Goal: Task Accomplishment & Management: Use online tool/utility

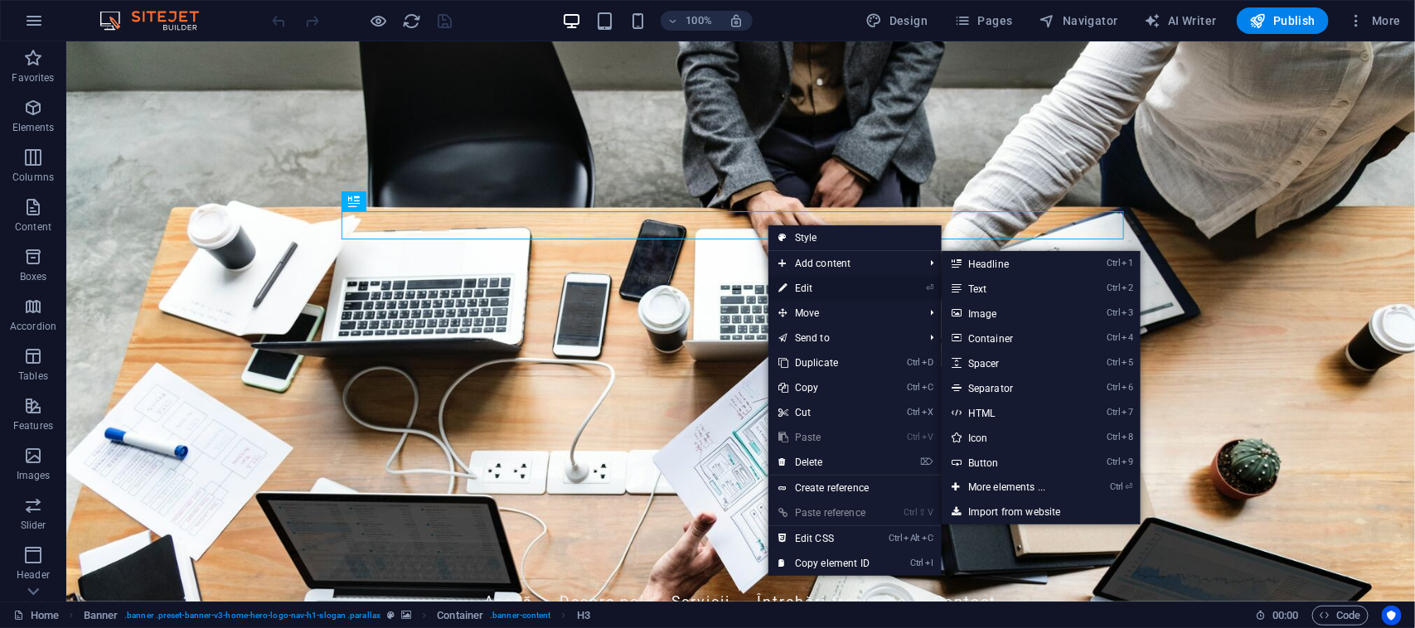
click at [822, 284] on link "⏎ Edit" at bounding box center [823, 288] width 111 height 25
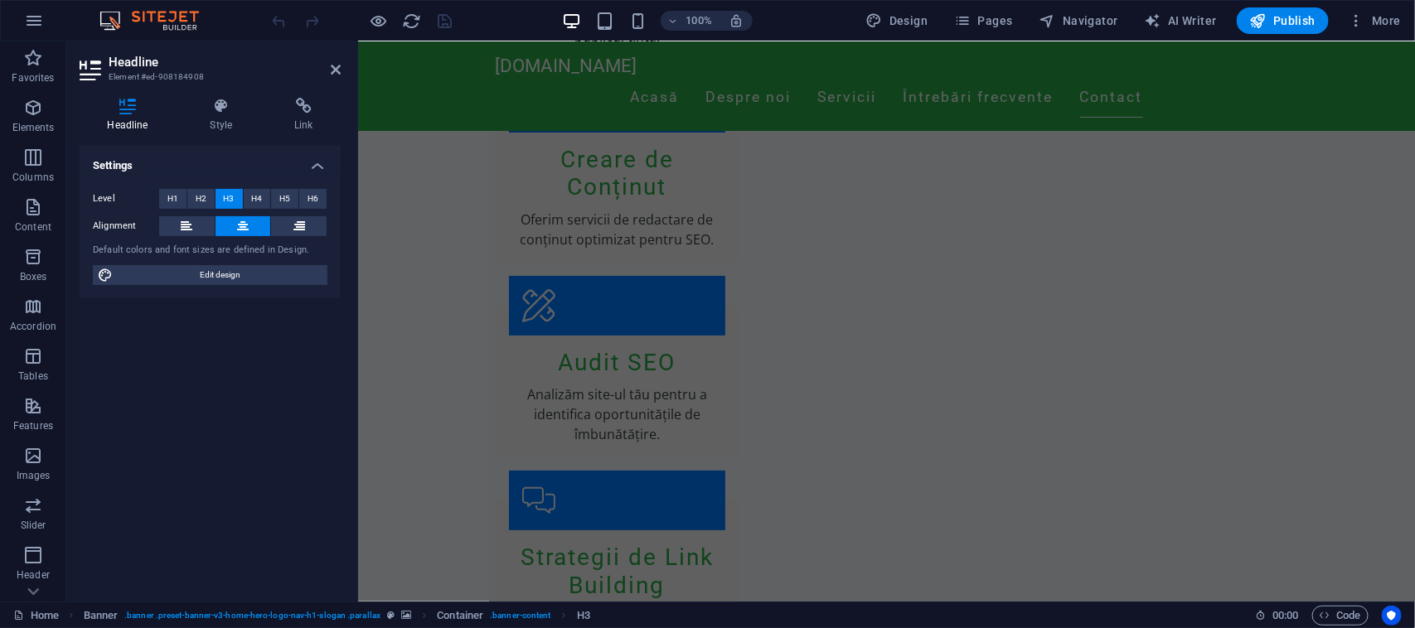
scroll to position [2785, 0]
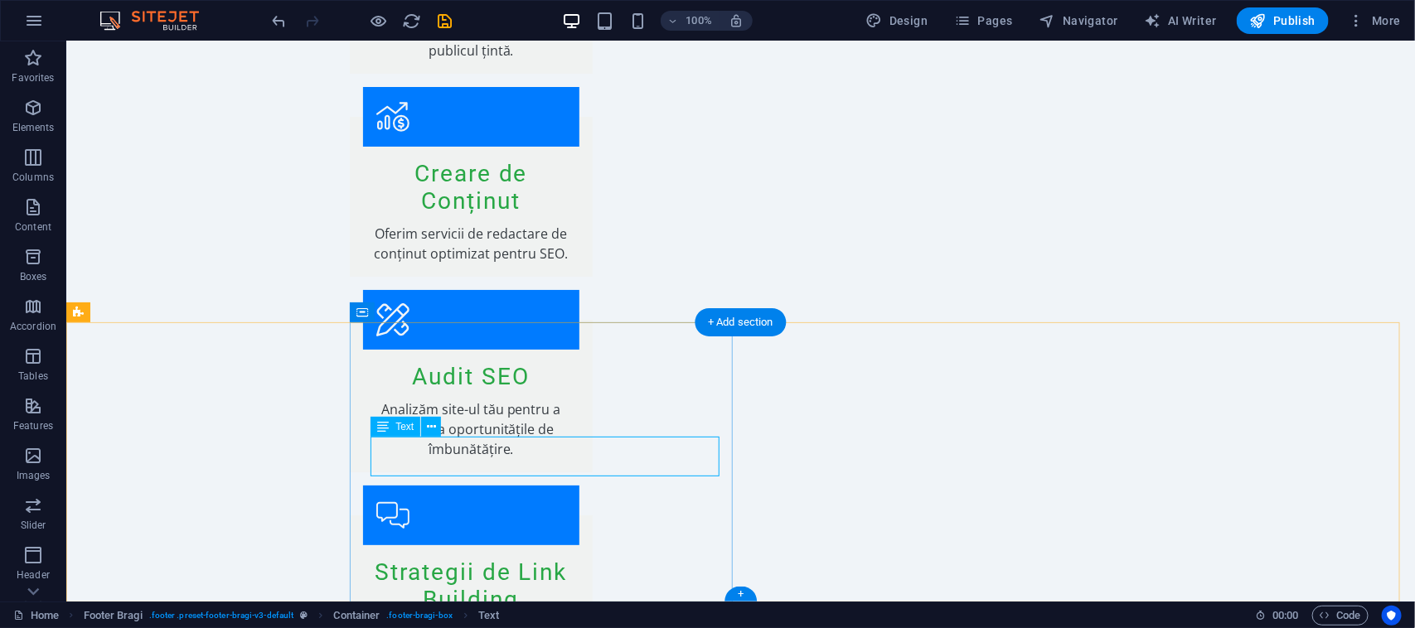
scroll to position [2798, 0]
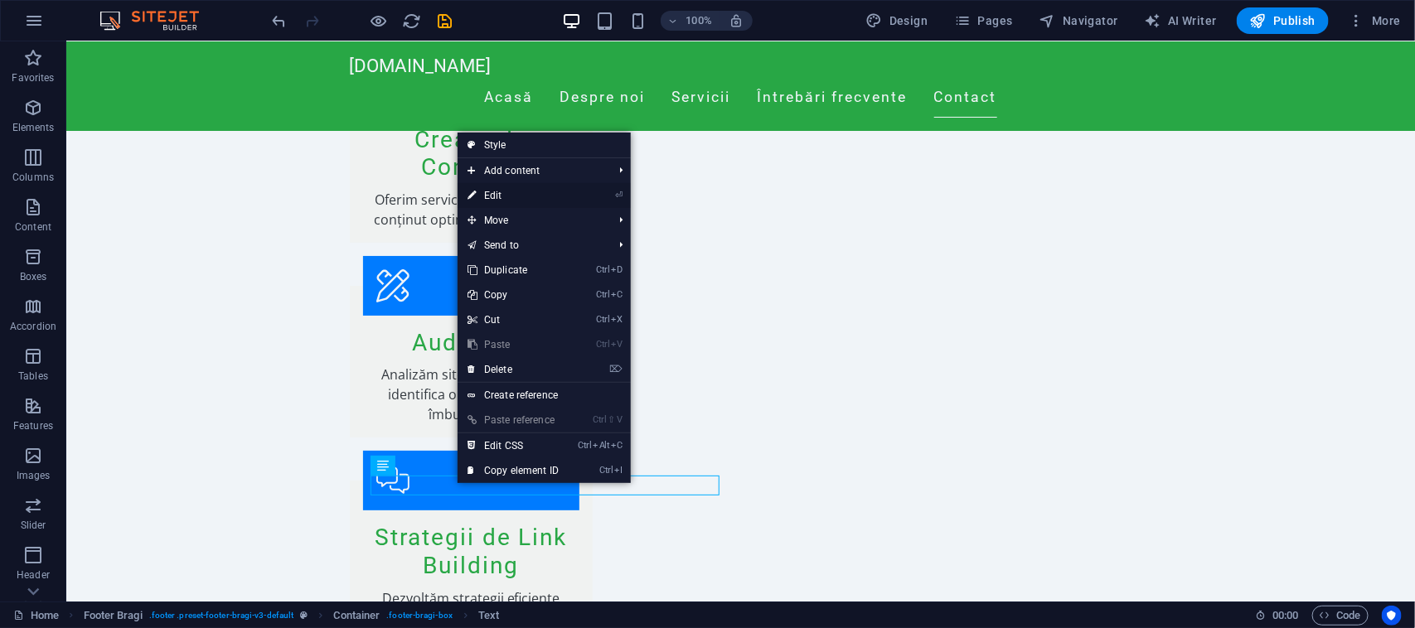
click at [511, 195] on link "⏎ Edit" at bounding box center [513, 195] width 111 height 25
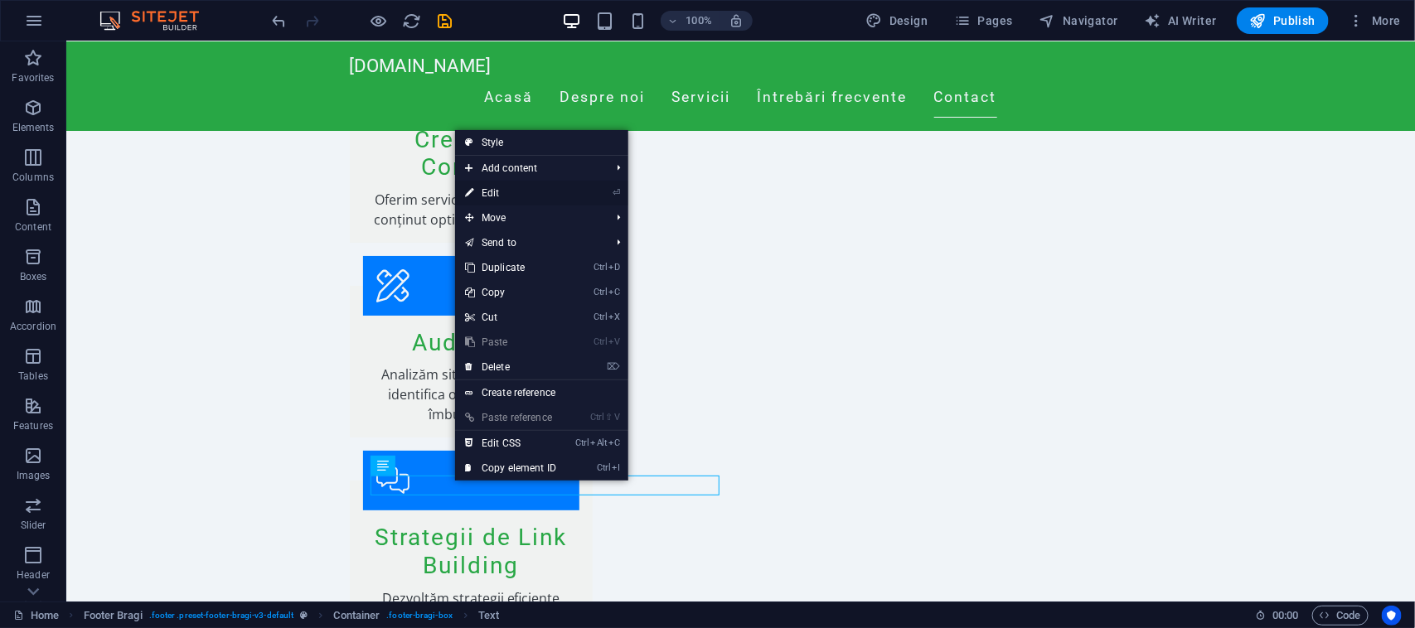
click at [481, 187] on link "⏎ Edit" at bounding box center [510, 193] width 111 height 25
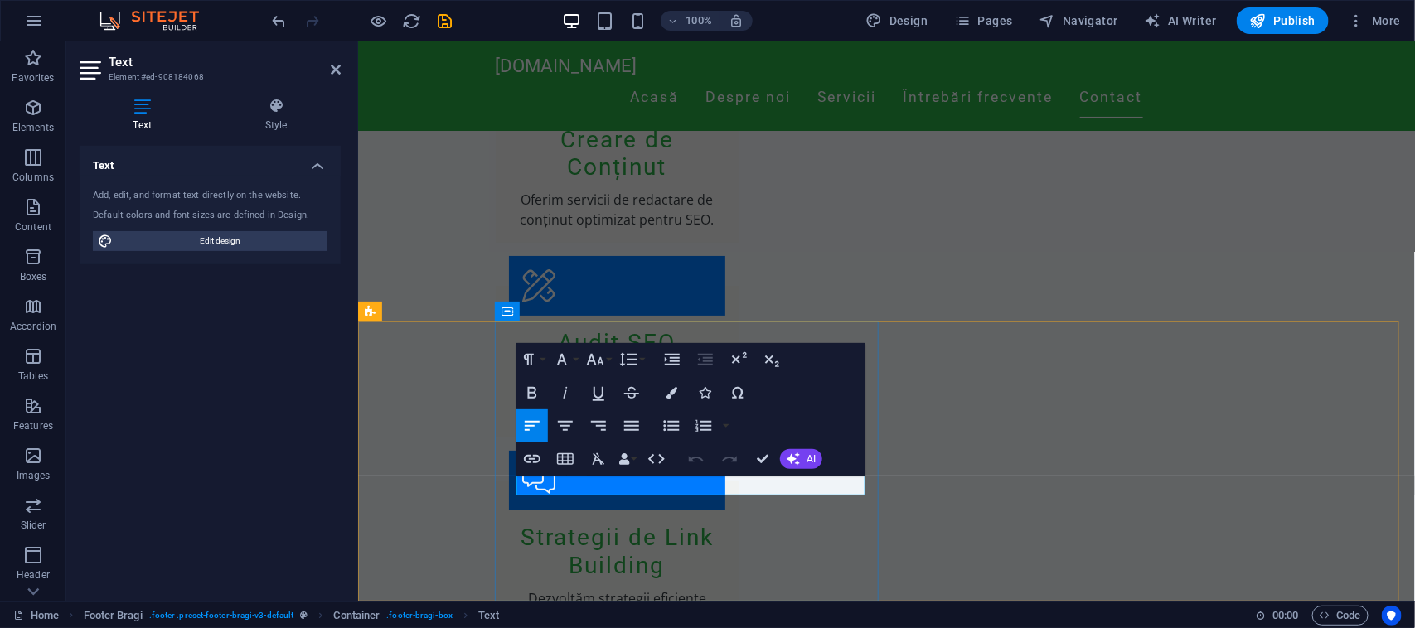
drag, startPoint x: 605, startPoint y: 487, endPoint x: 523, endPoint y: 484, distance: 82.1
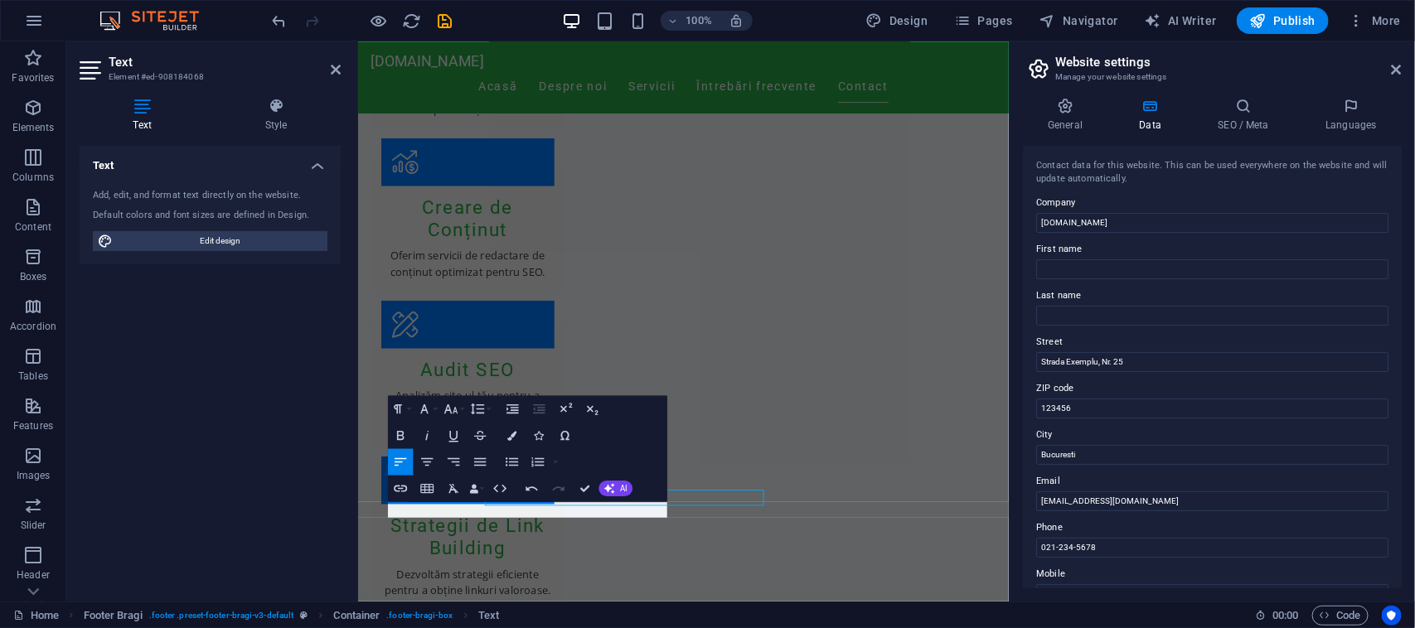
scroll to position [2671, 0]
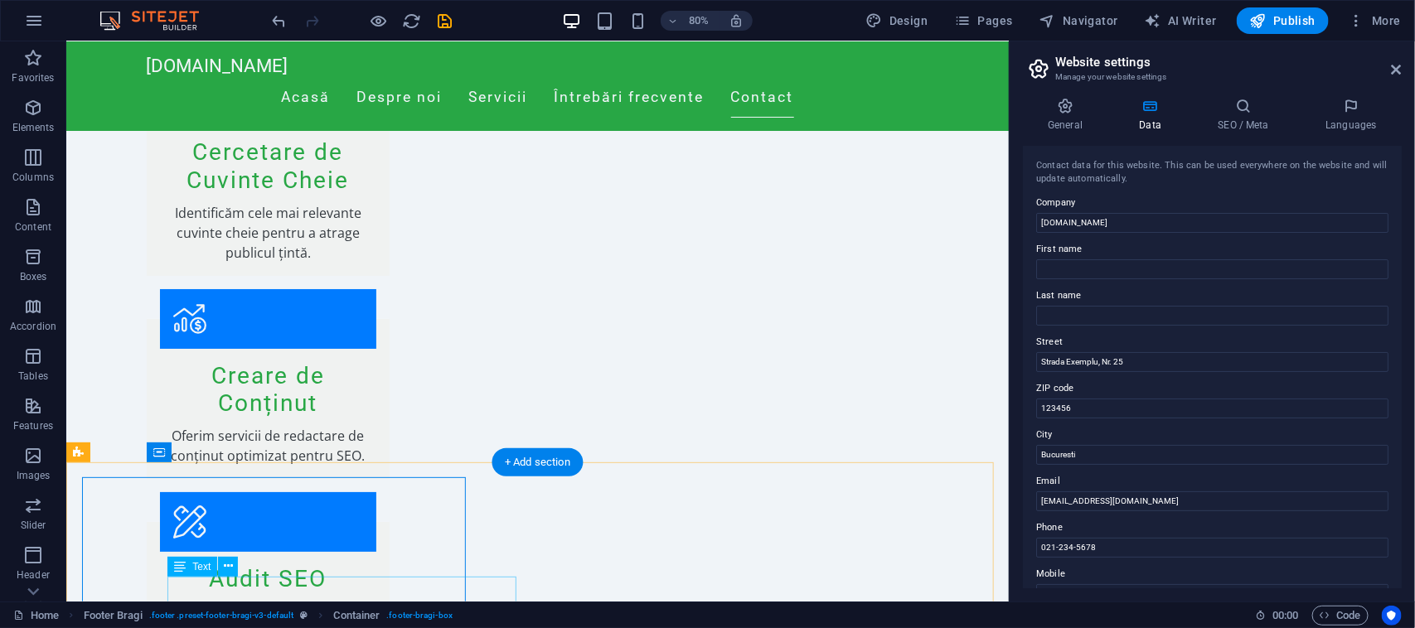
scroll to position [2798, 0]
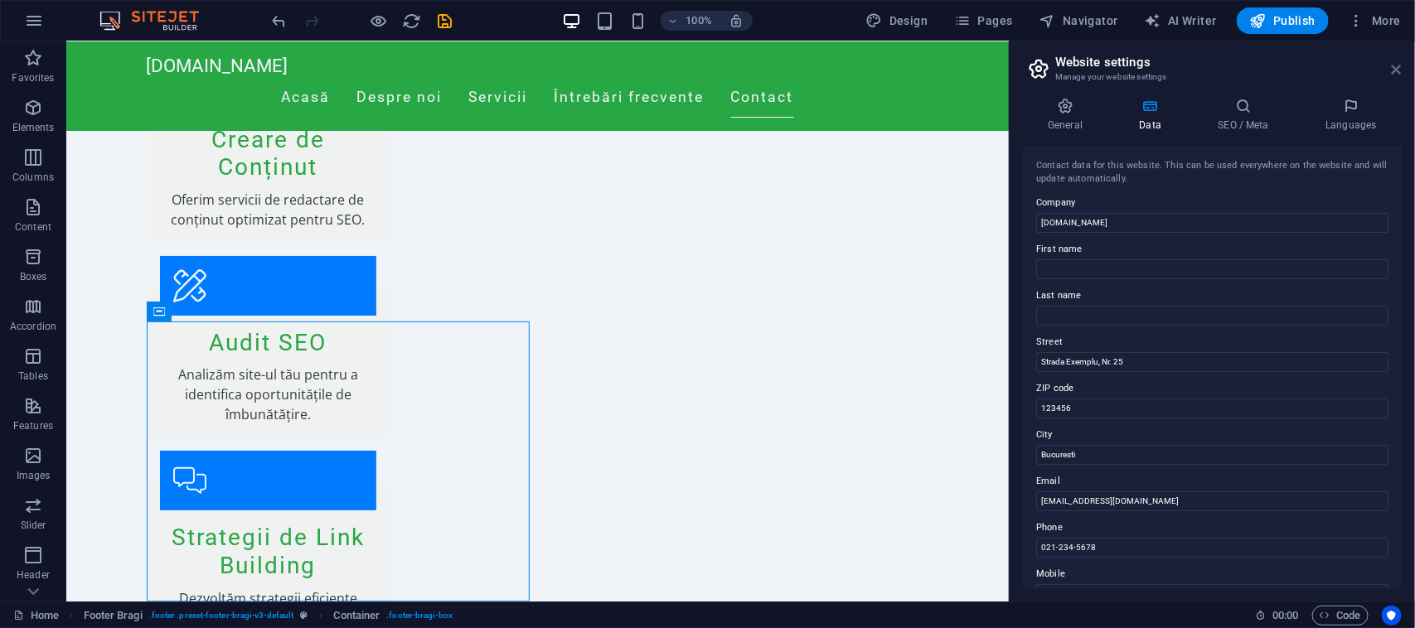
click at [1397, 65] on icon at bounding box center [1397, 69] width 10 height 13
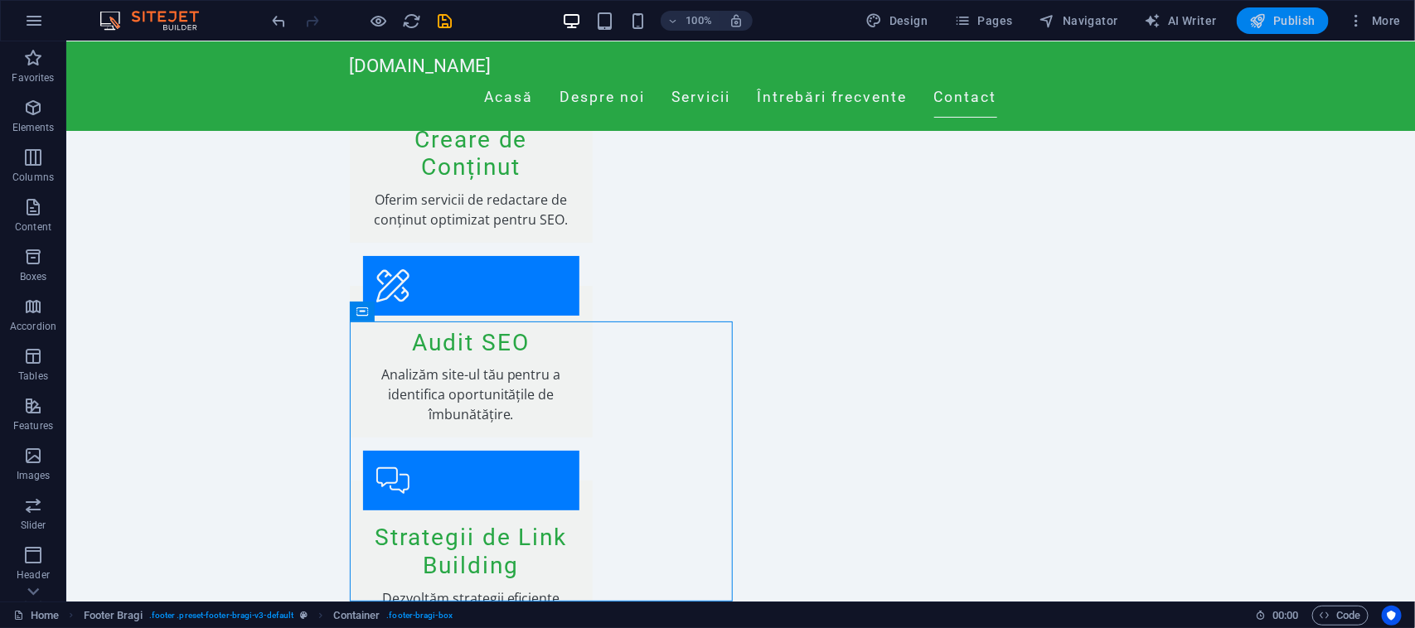
click at [1296, 18] on span "Publish" at bounding box center [1282, 20] width 65 height 17
checkbox input "false"
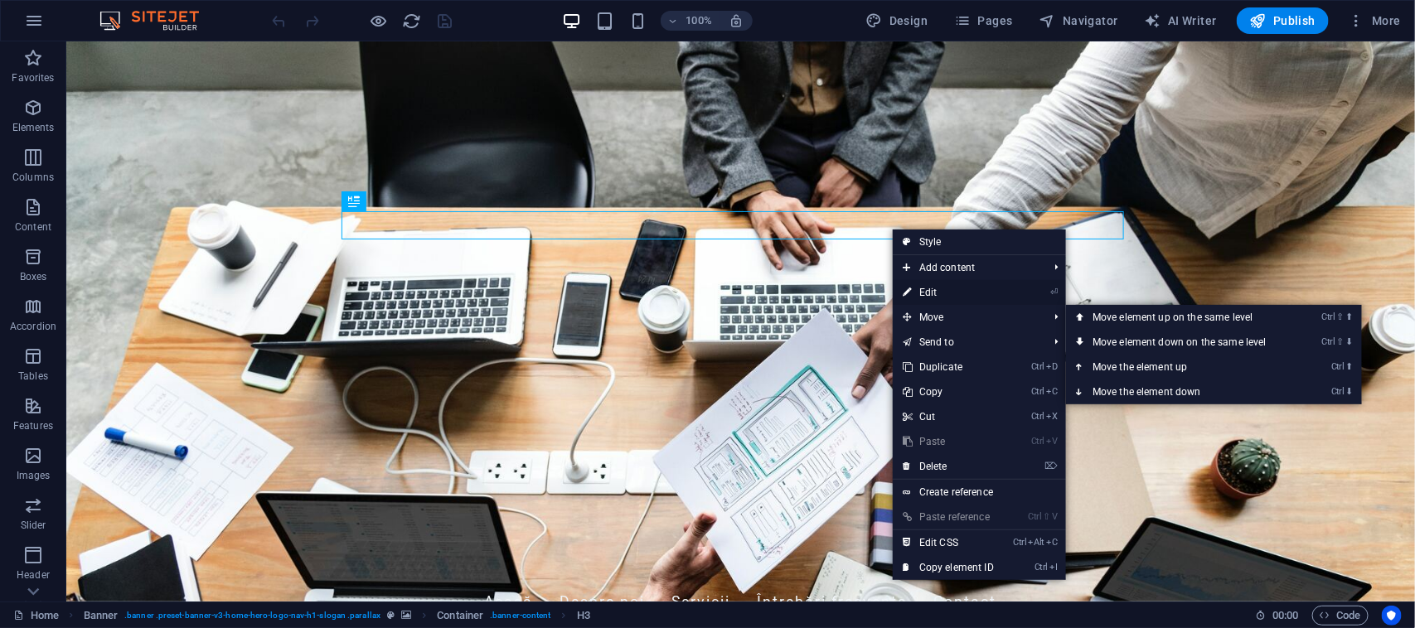
click at [939, 288] on link "⏎ Edit" at bounding box center [948, 292] width 111 height 25
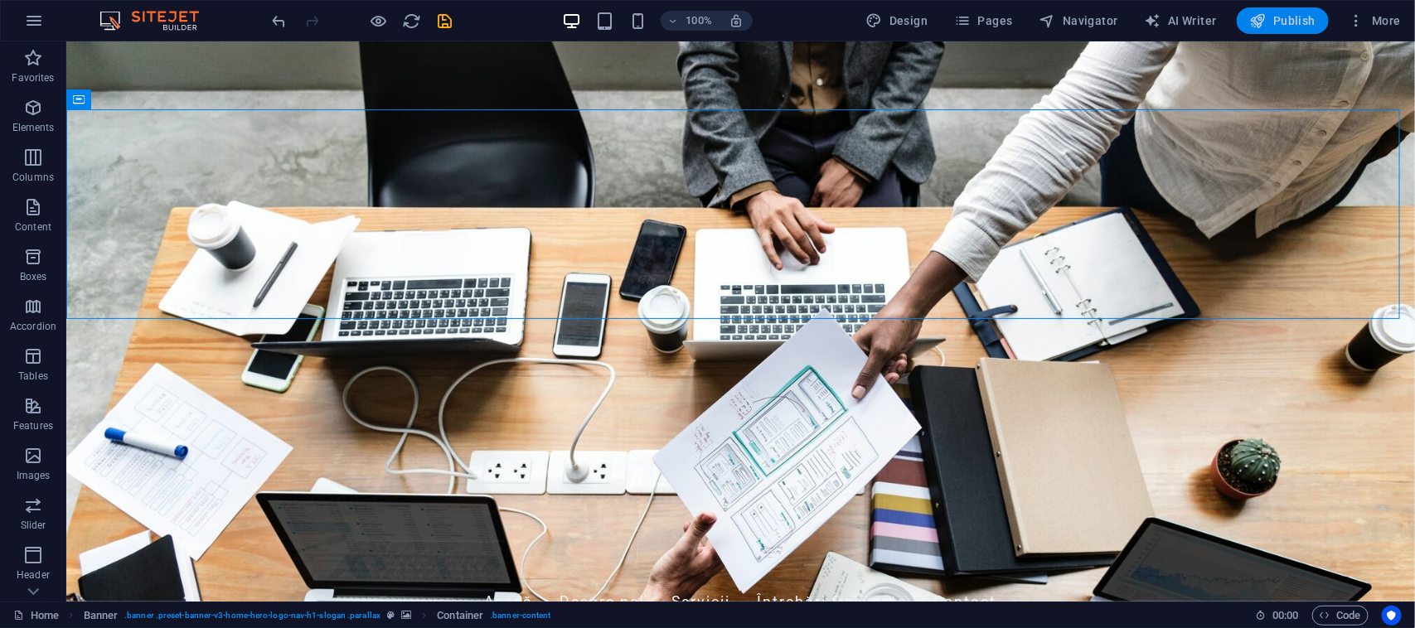
click at [1293, 17] on span "Publish" at bounding box center [1282, 20] width 65 height 17
checkbox input "false"
